Goal: Find specific fact: Find specific fact

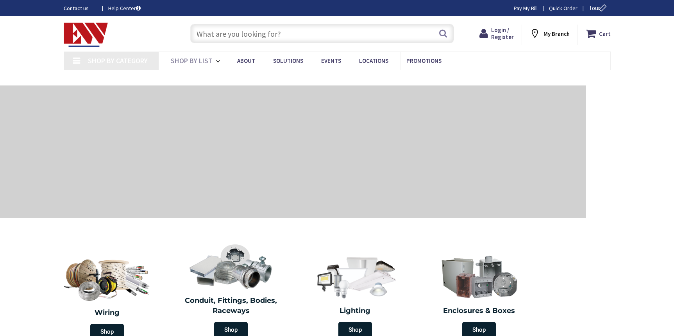
type input "[GEOGRAPHIC_DATA], [GEOGRAPHIC_DATA]"
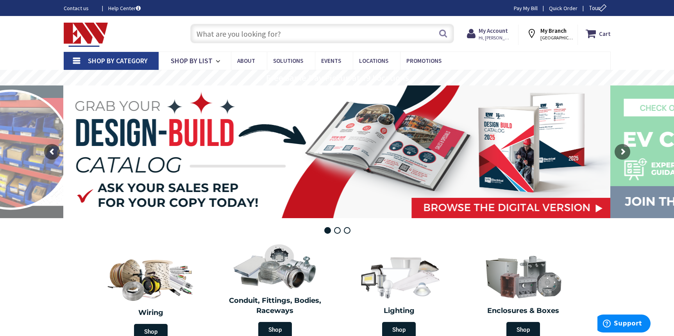
click at [279, 38] on input "text" at bounding box center [322, 34] width 264 height 20
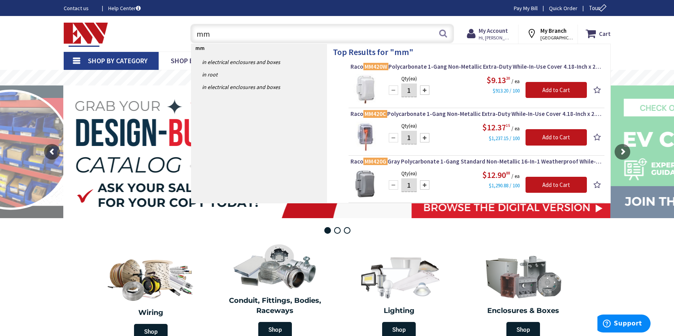
type input "m"
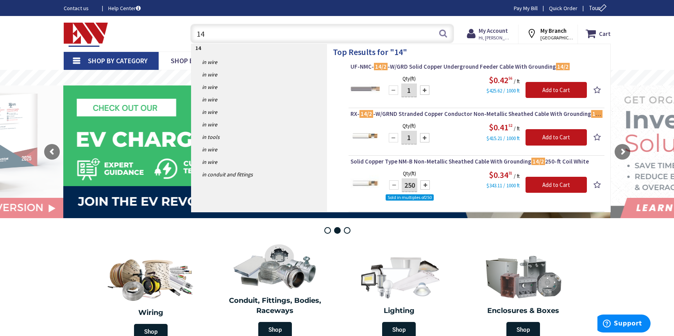
type input "1"
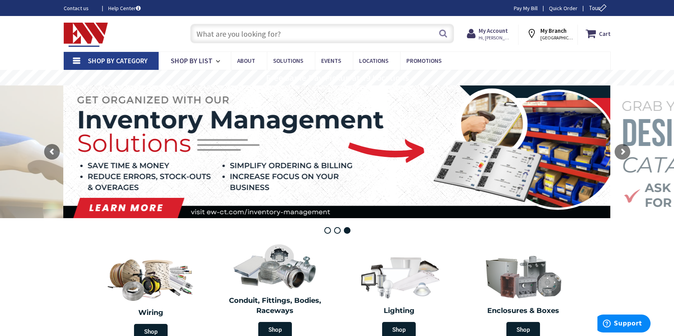
click at [455, 196] on rs-layer at bounding box center [337, 152] width 547 height 133
drag, startPoint x: 455, startPoint y: 196, endPoint x: 508, endPoint y: 175, distance: 56.8
click at [455, 193] on rs-layer at bounding box center [337, 152] width 547 height 133
click at [219, 31] on input "text" at bounding box center [322, 34] width 264 height 20
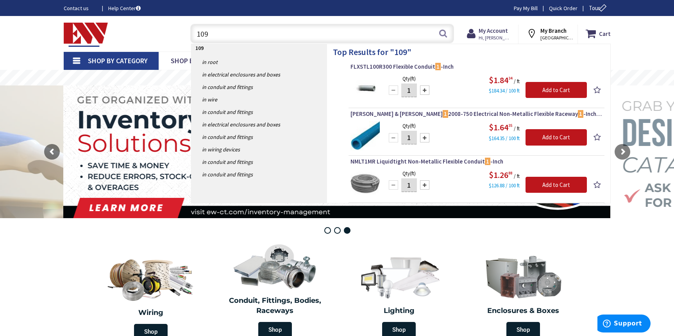
type input "1099"
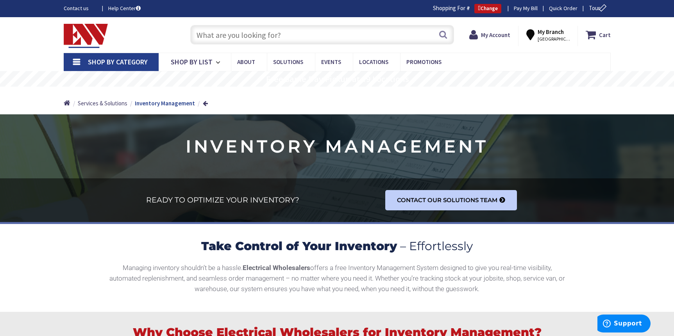
click at [273, 30] on input "text" at bounding box center [322, 35] width 264 height 20
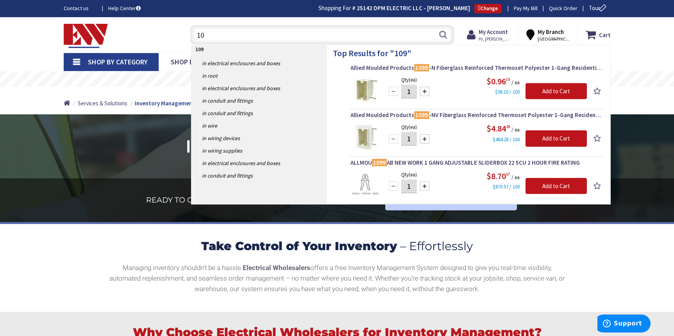
type input "1"
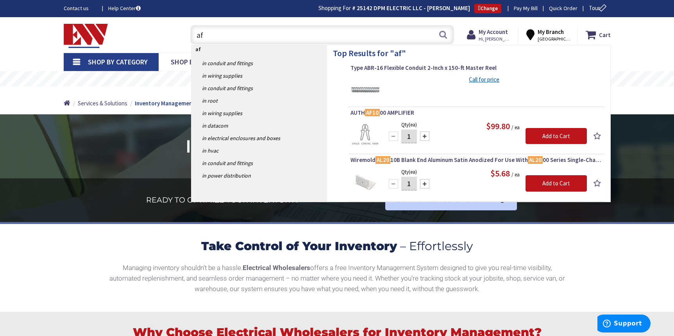
type input "a"
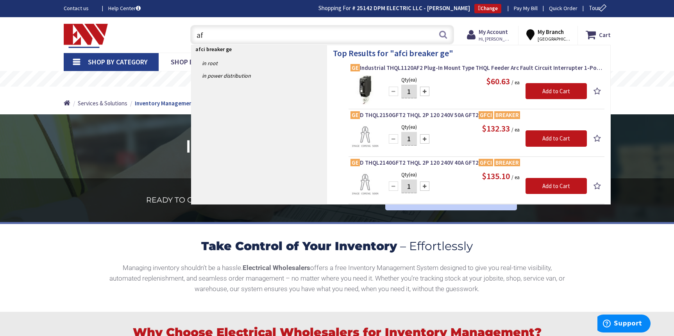
type input "a"
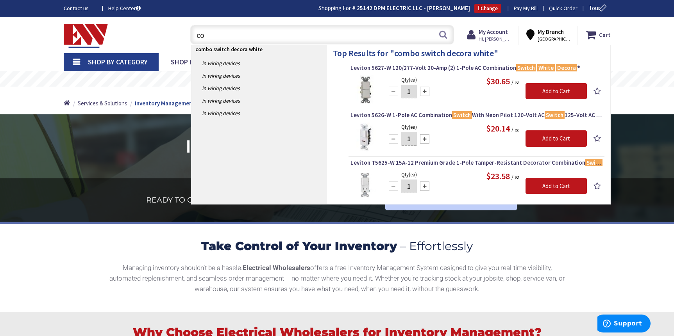
type input "c"
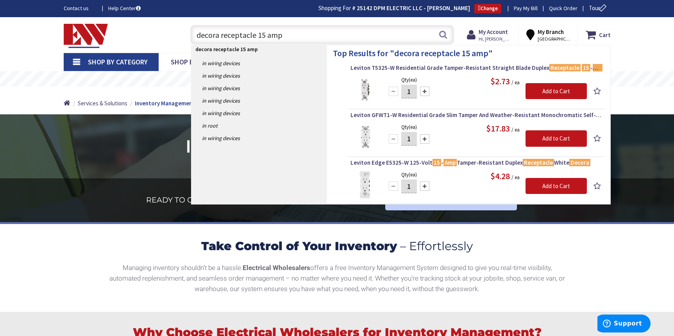
type input "decora receptacle 15 amp"
